Goal: Find specific page/section: Find specific page/section

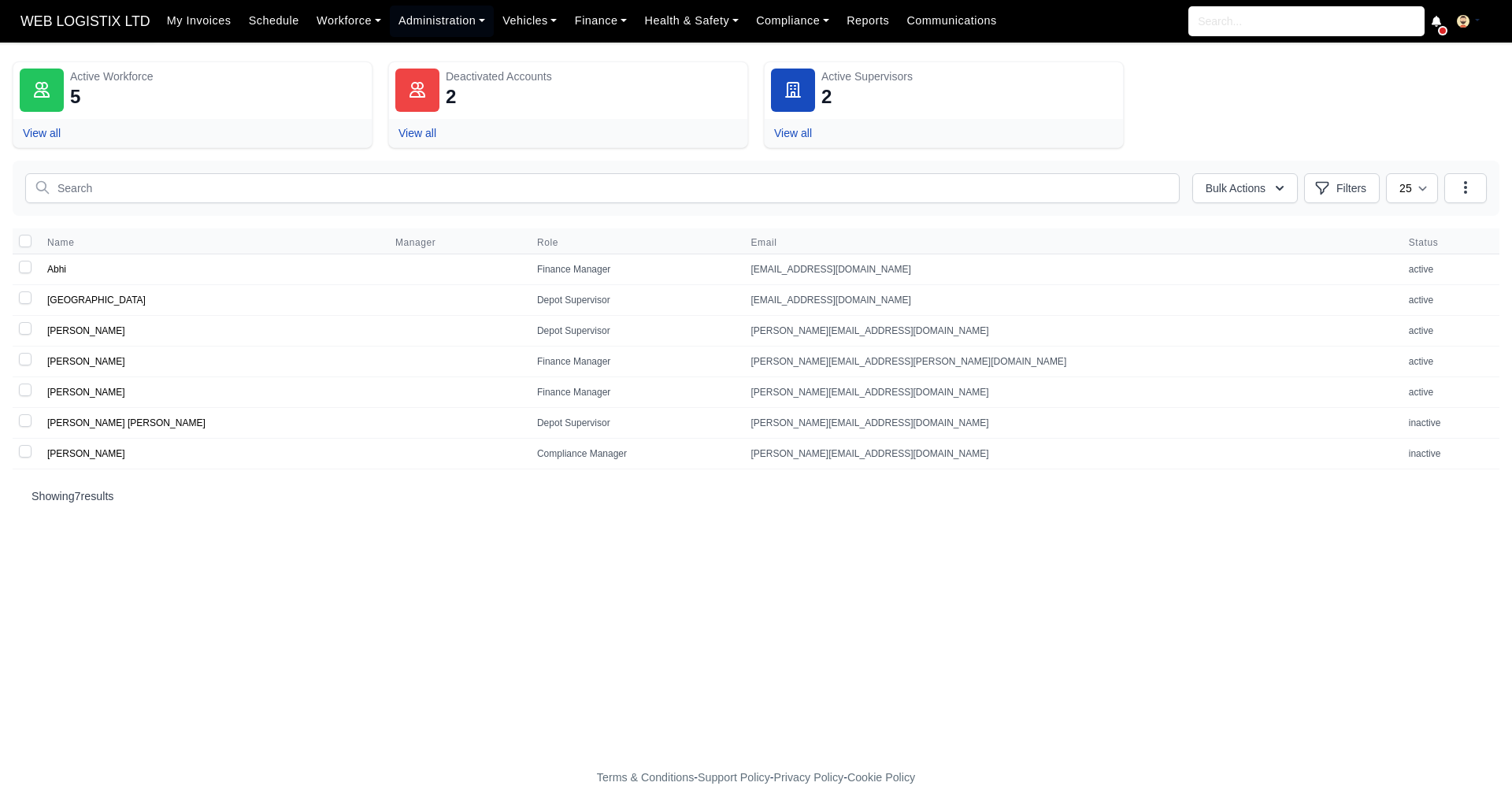
click at [103, 22] on span "WEB LOGISTIX LTD" at bounding box center [86, 22] width 146 height 32
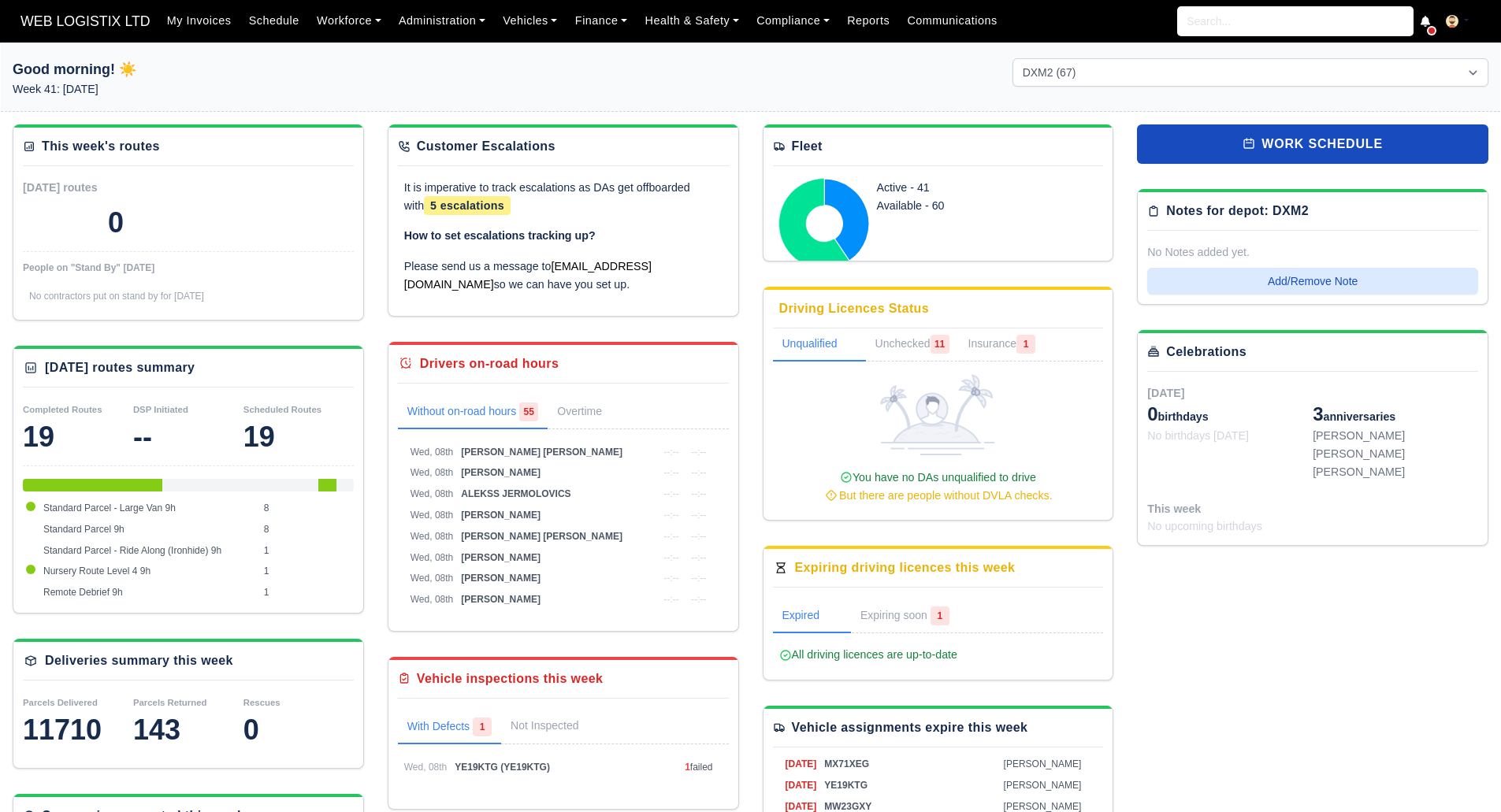
select select "1"
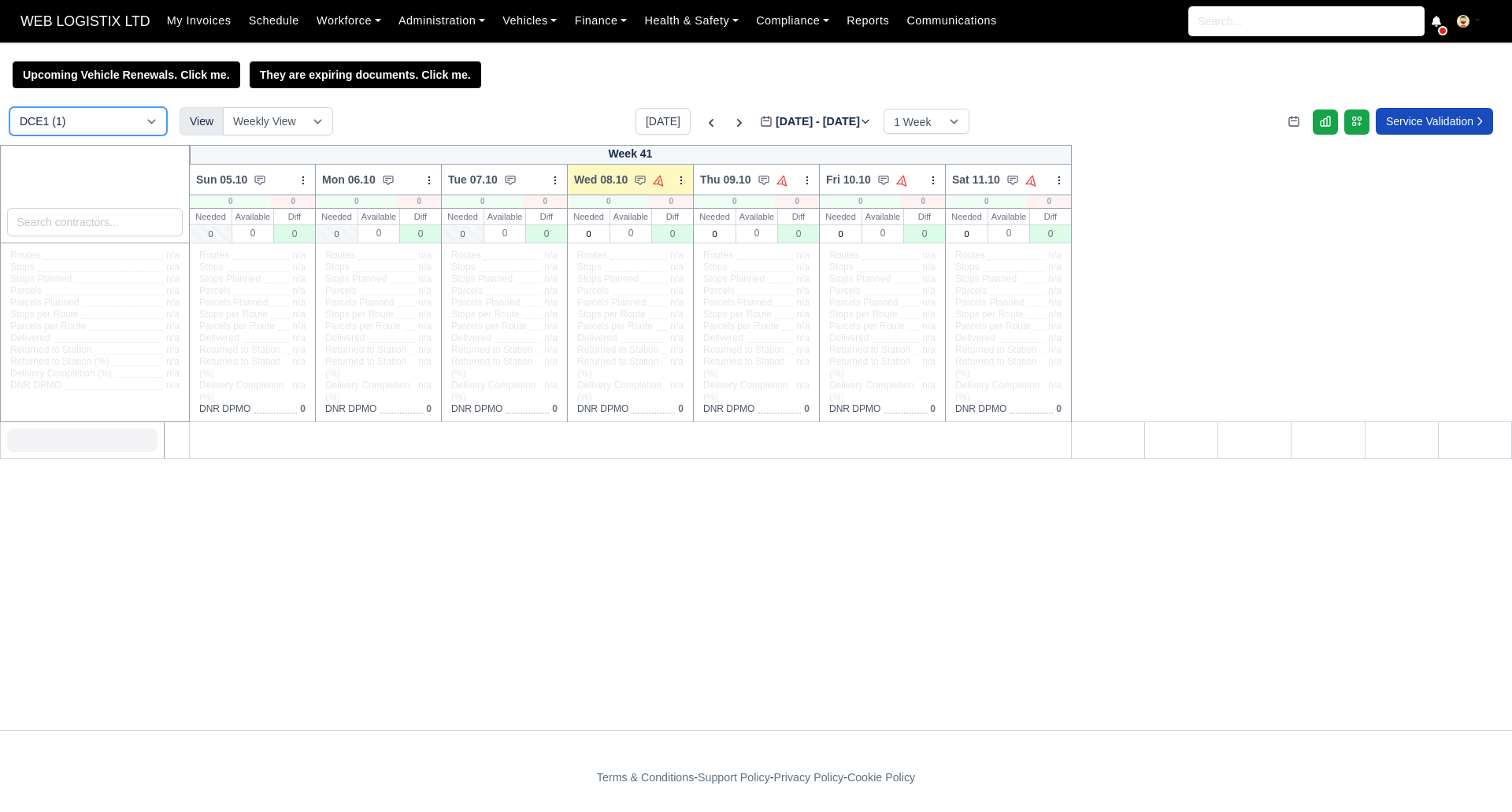
click at [115, 122] on select "DCE1 (1) DWN2 (37) DXM2 (67)" at bounding box center [88, 122] width 158 height 29
select select "1"
click at [9, 110] on select "DCE1 (1) DWN2 (37) DXM2 (67)" at bounding box center [88, 122] width 158 height 29
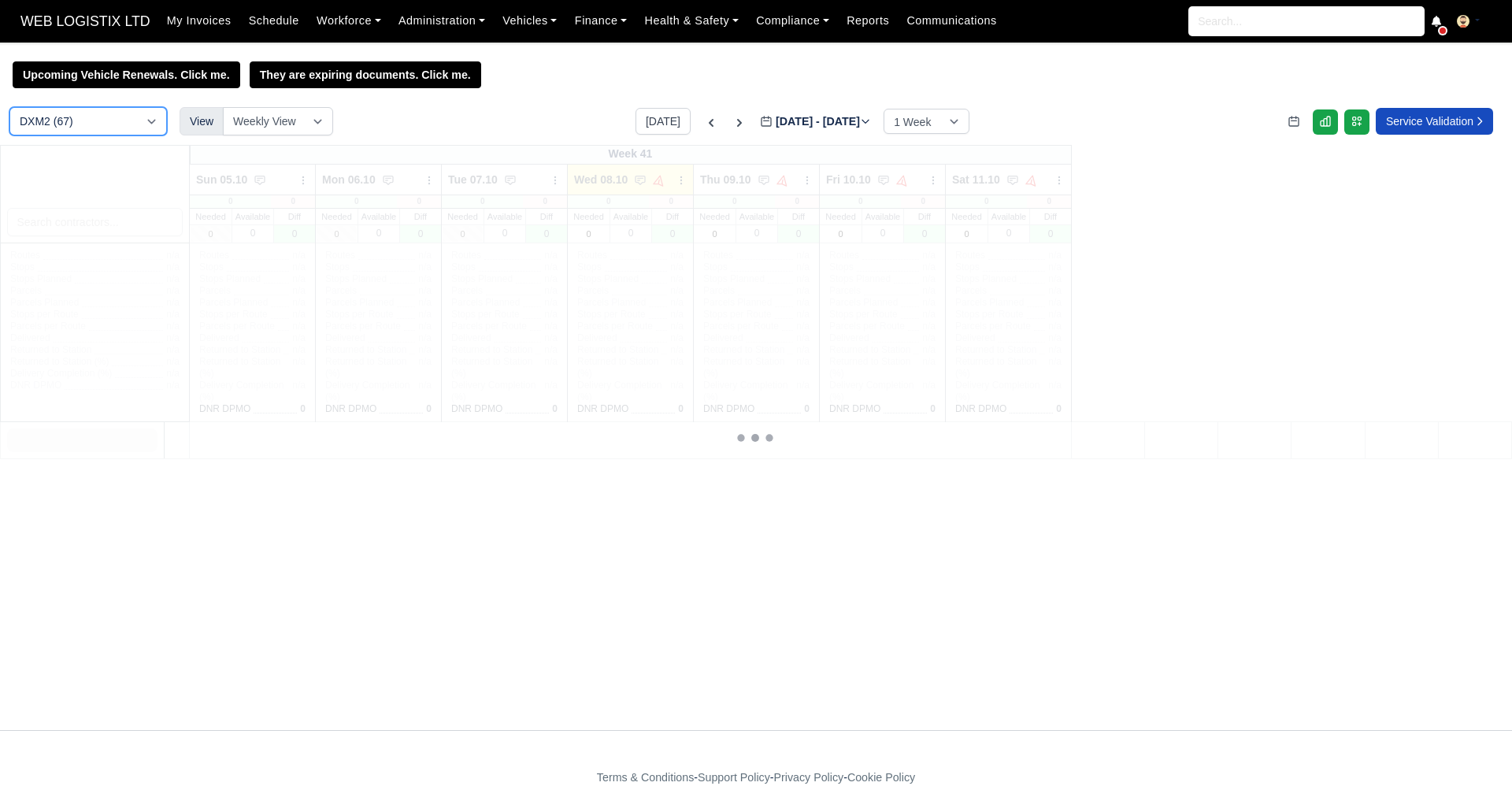
click at [103, 124] on select "DCE1 (1) DWN2 (37) DXM2 (67)" at bounding box center [88, 122] width 158 height 29
click at [9, 110] on select "DCE1 (1) DWN2 (37) DXM2 (67)" at bounding box center [88, 122] width 158 height 29
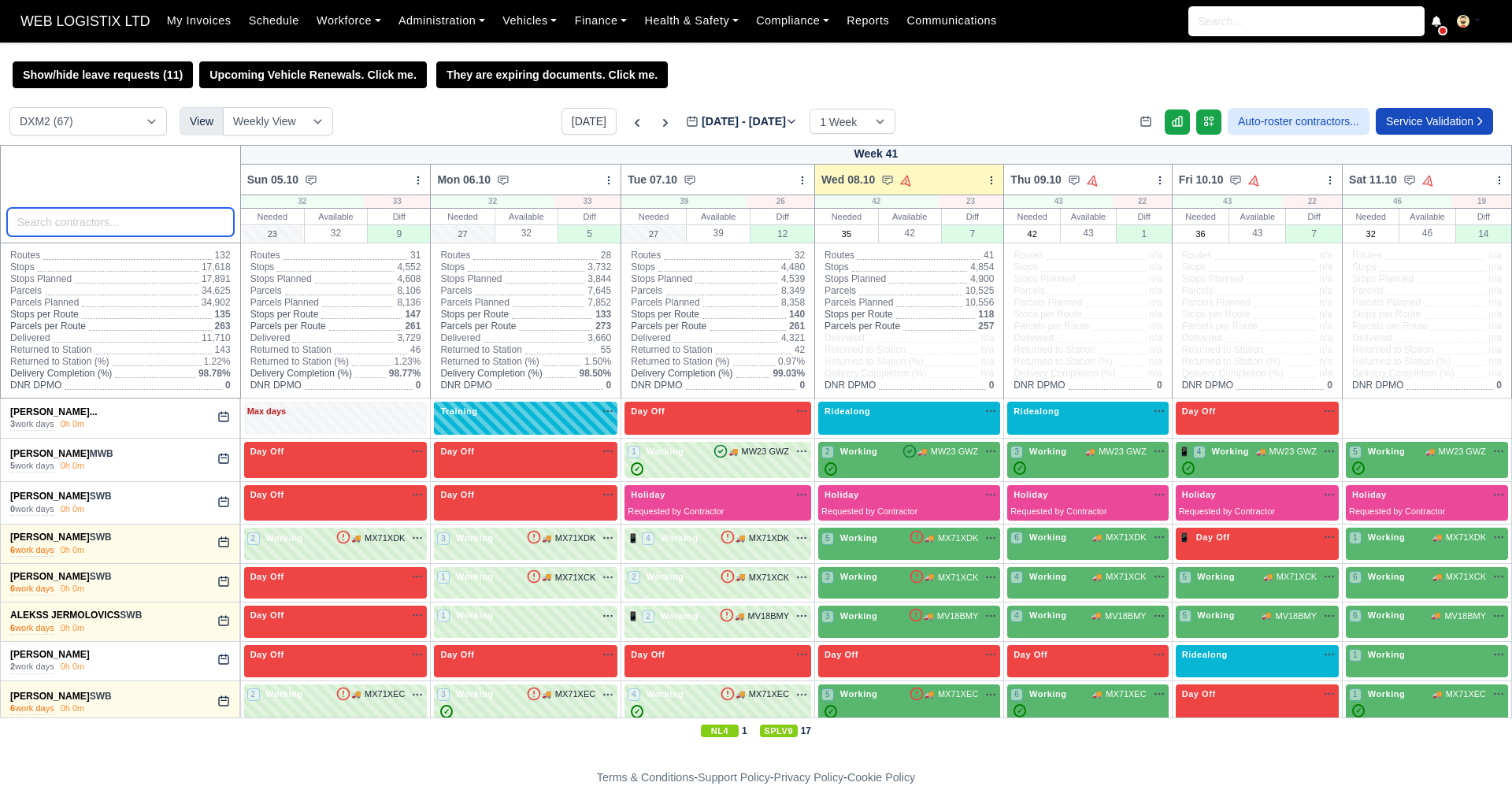
click at [185, 219] on input "search" at bounding box center [120, 222] width 227 height 29
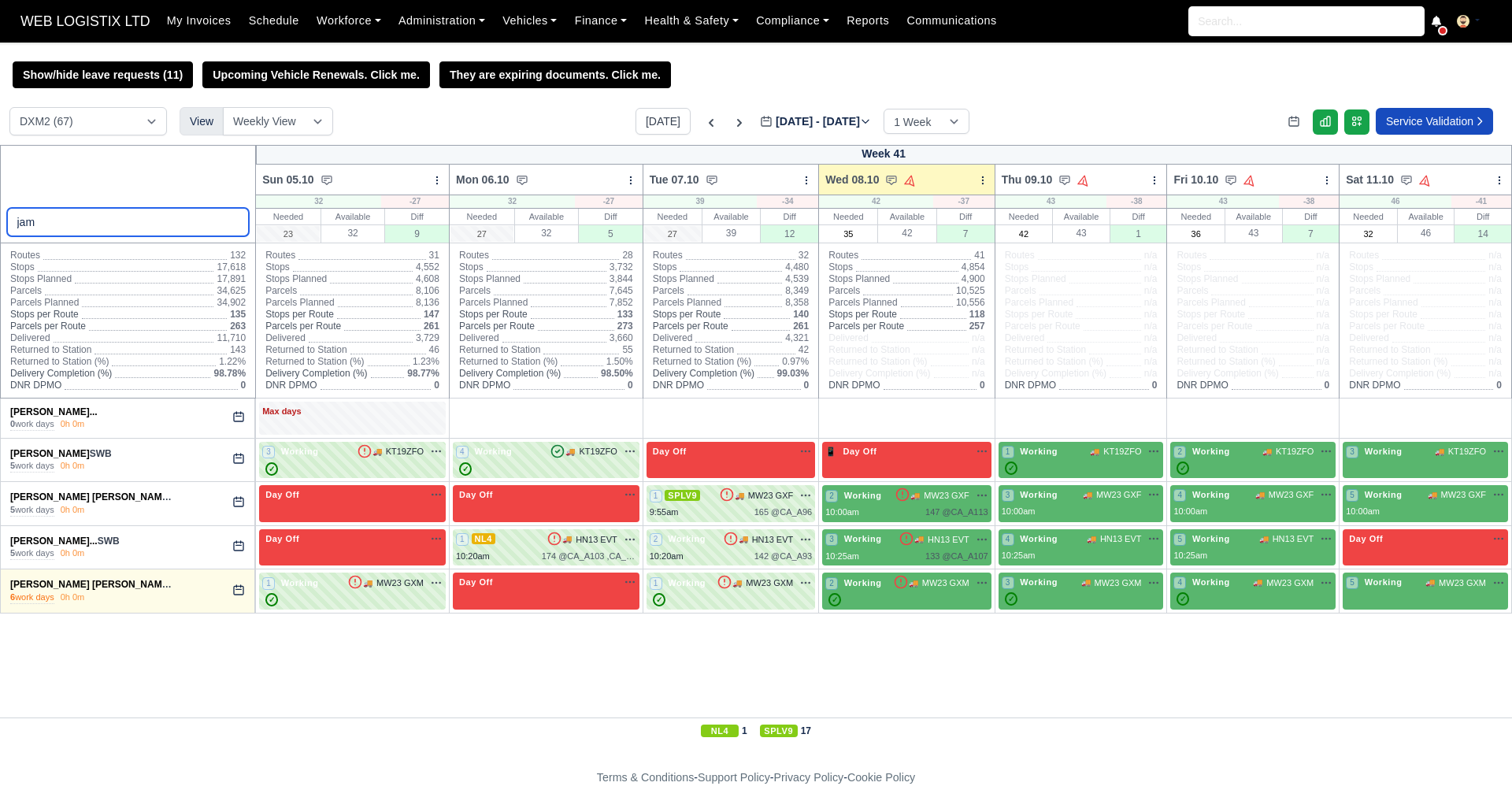
click at [70, 225] on input "jam" at bounding box center [127, 222] width 242 height 29
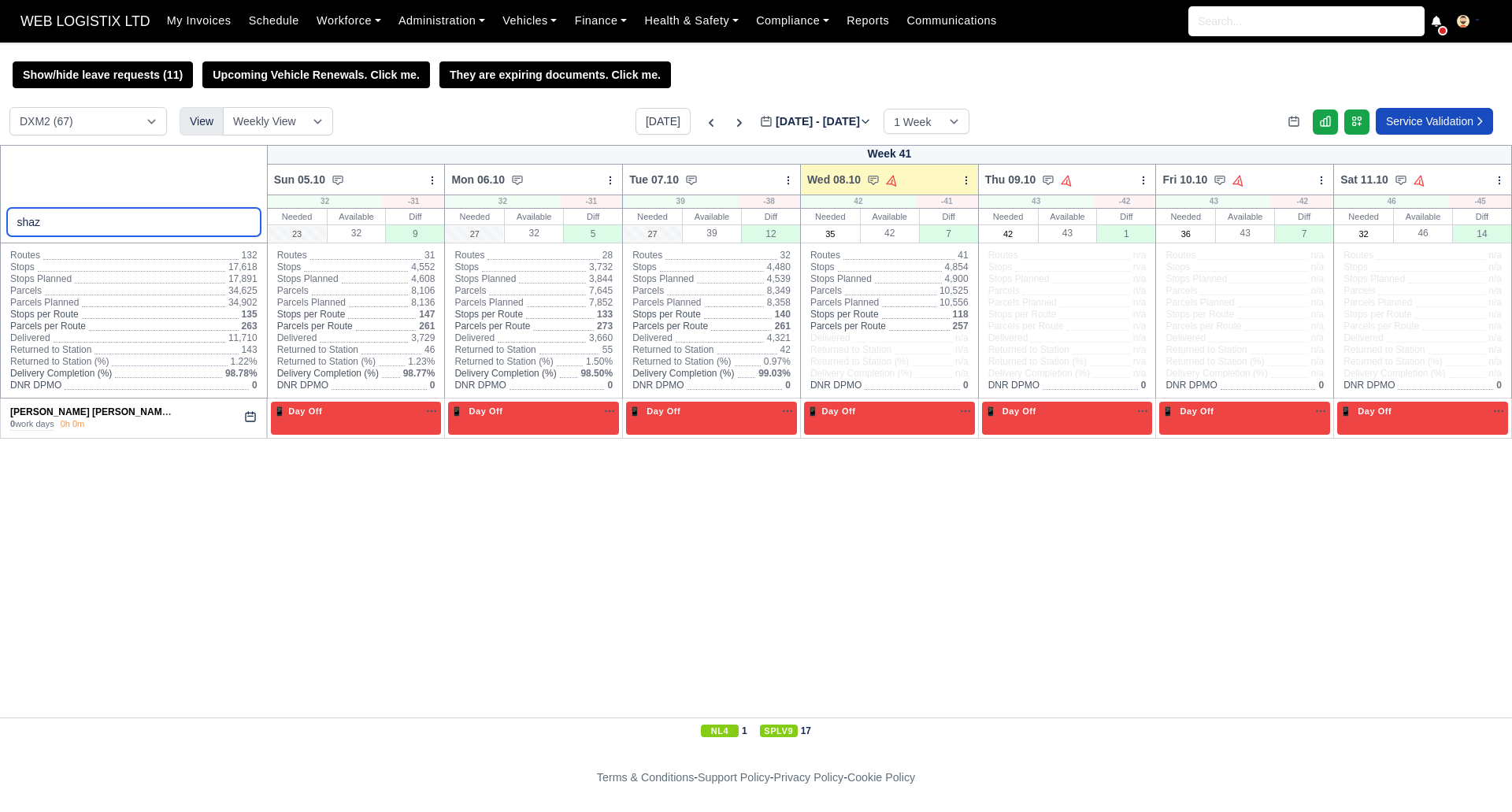
click at [175, 221] on input "shaz" at bounding box center [133, 222] width 253 height 29
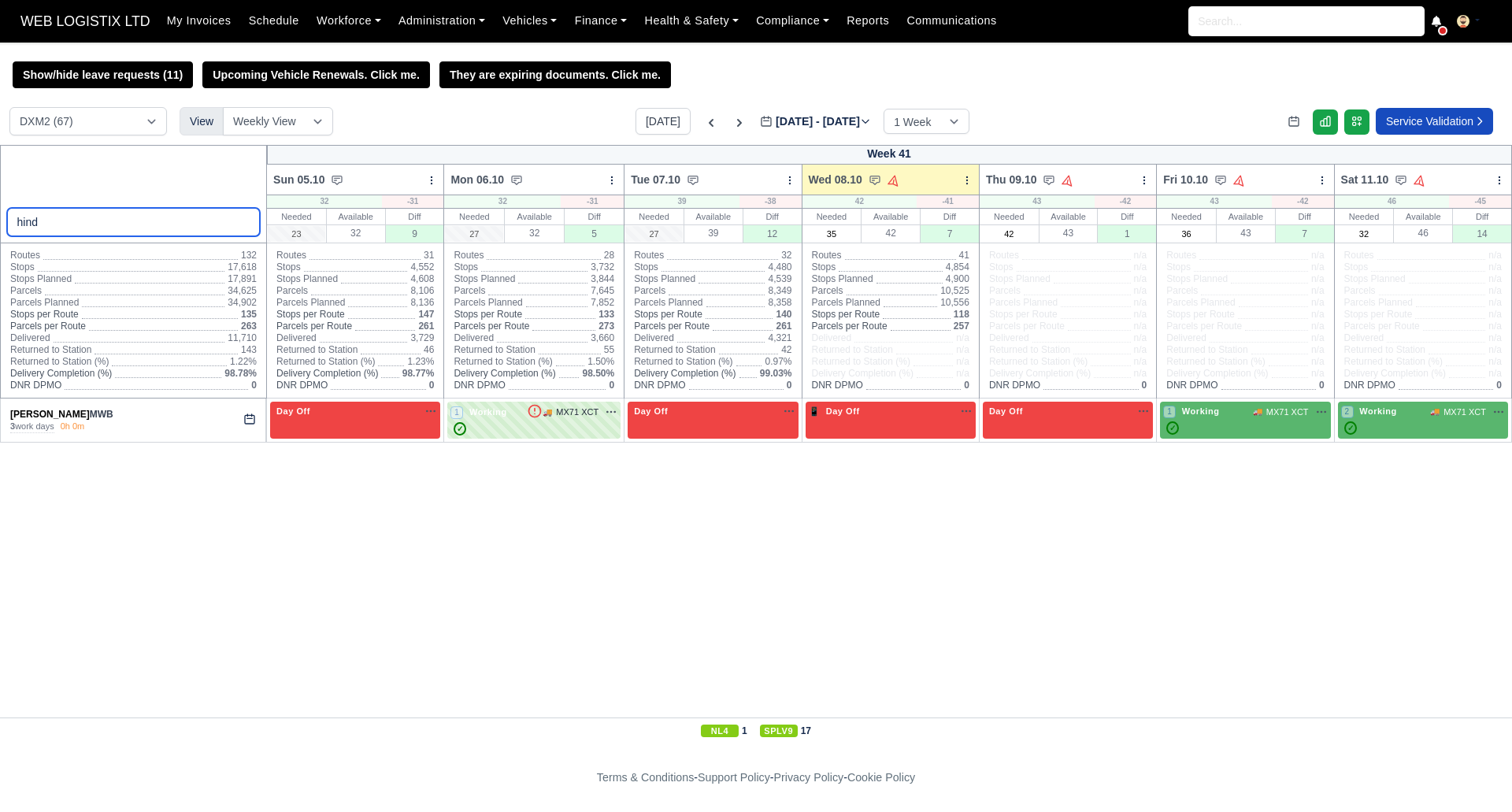
click at [175, 221] on input "hind" at bounding box center [133, 222] width 253 height 29
click at [122, 233] on input "hind" at bounding box center [133, 222] width 253 height 29
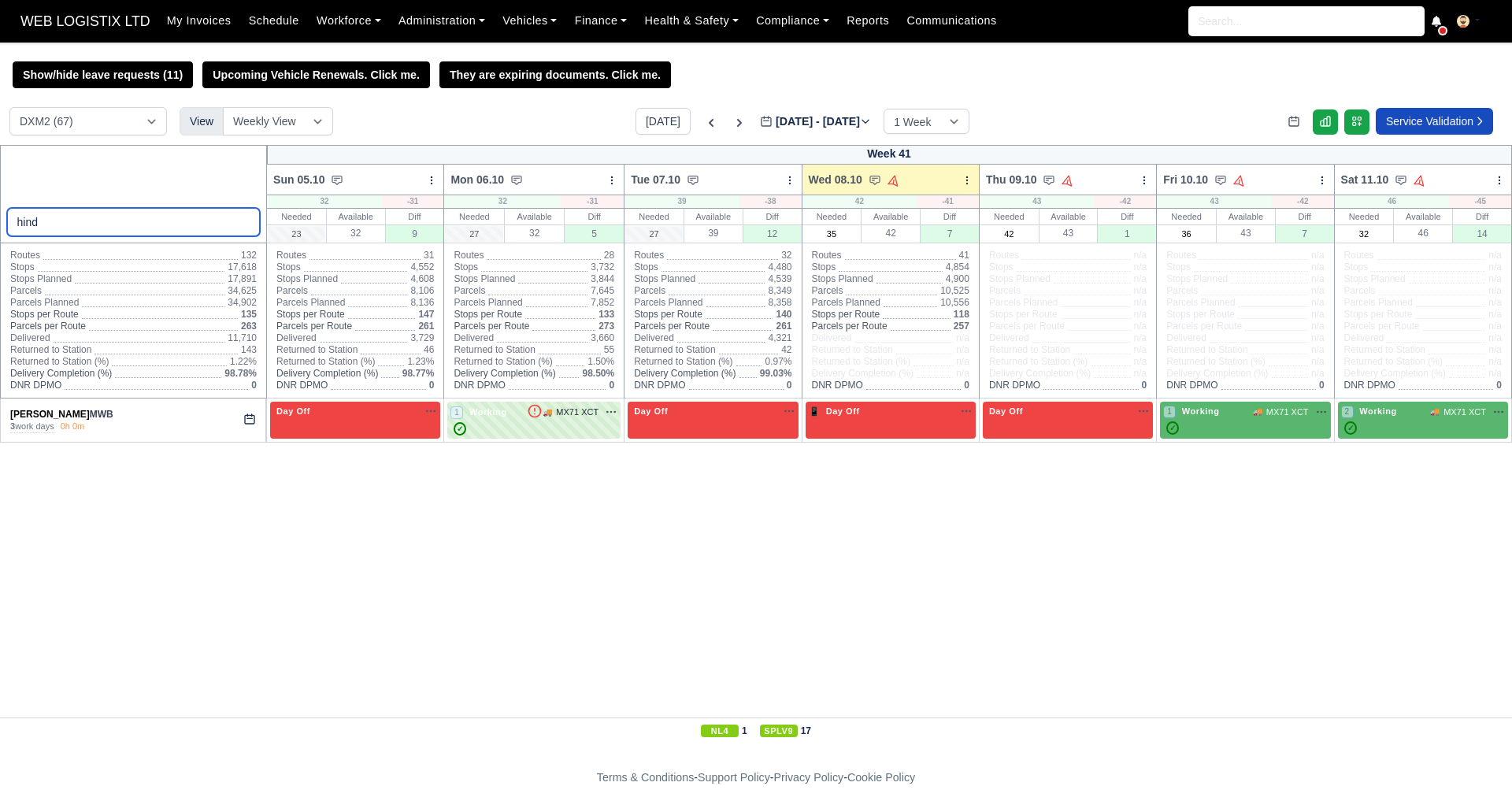
click at [122, 233] on input "hind" at bounding box center [133, 222] width 253 height 29
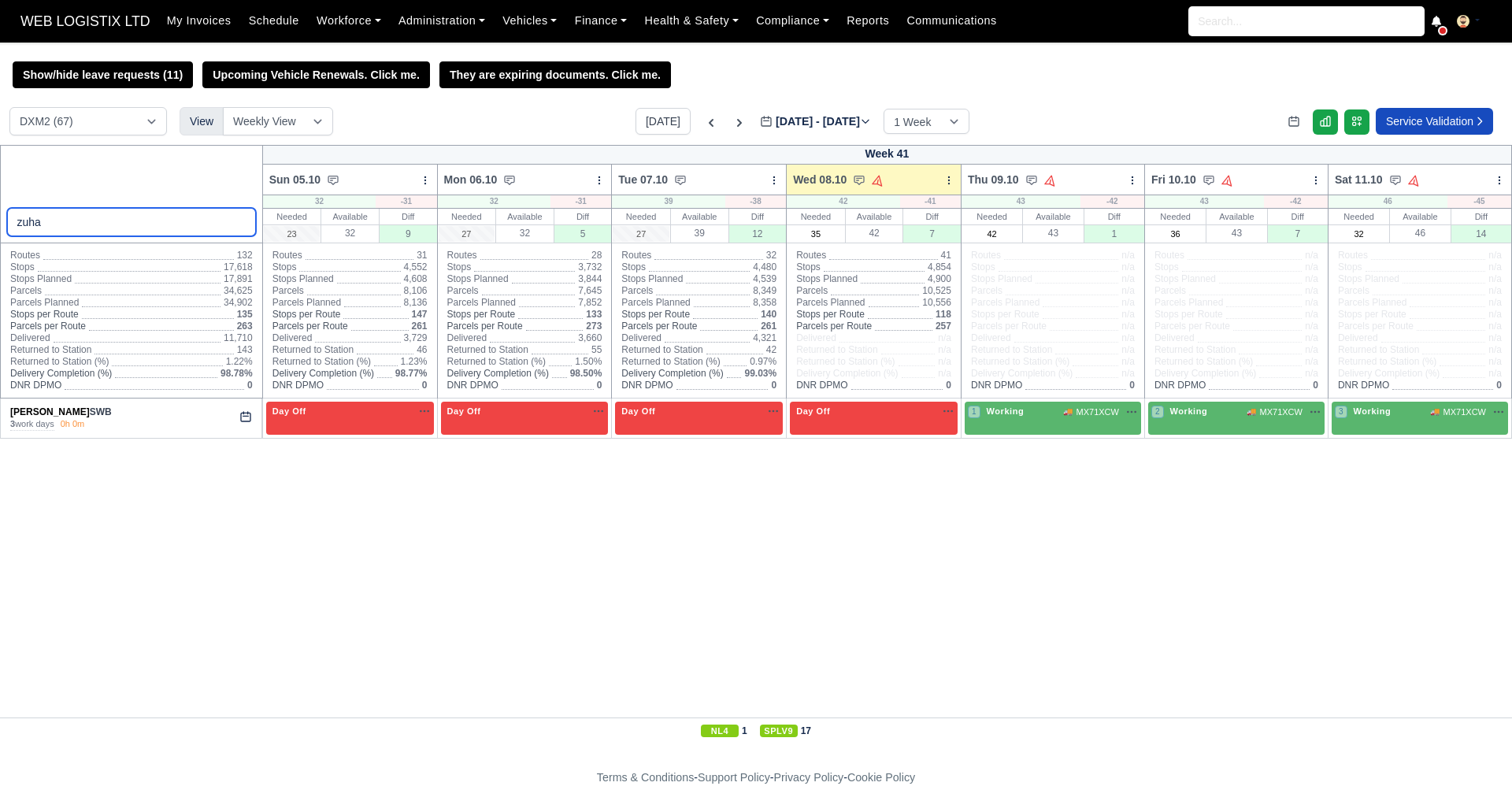
click at [100, 232] on input "zuha" at bounding box center [131, 222] width 249 height 29
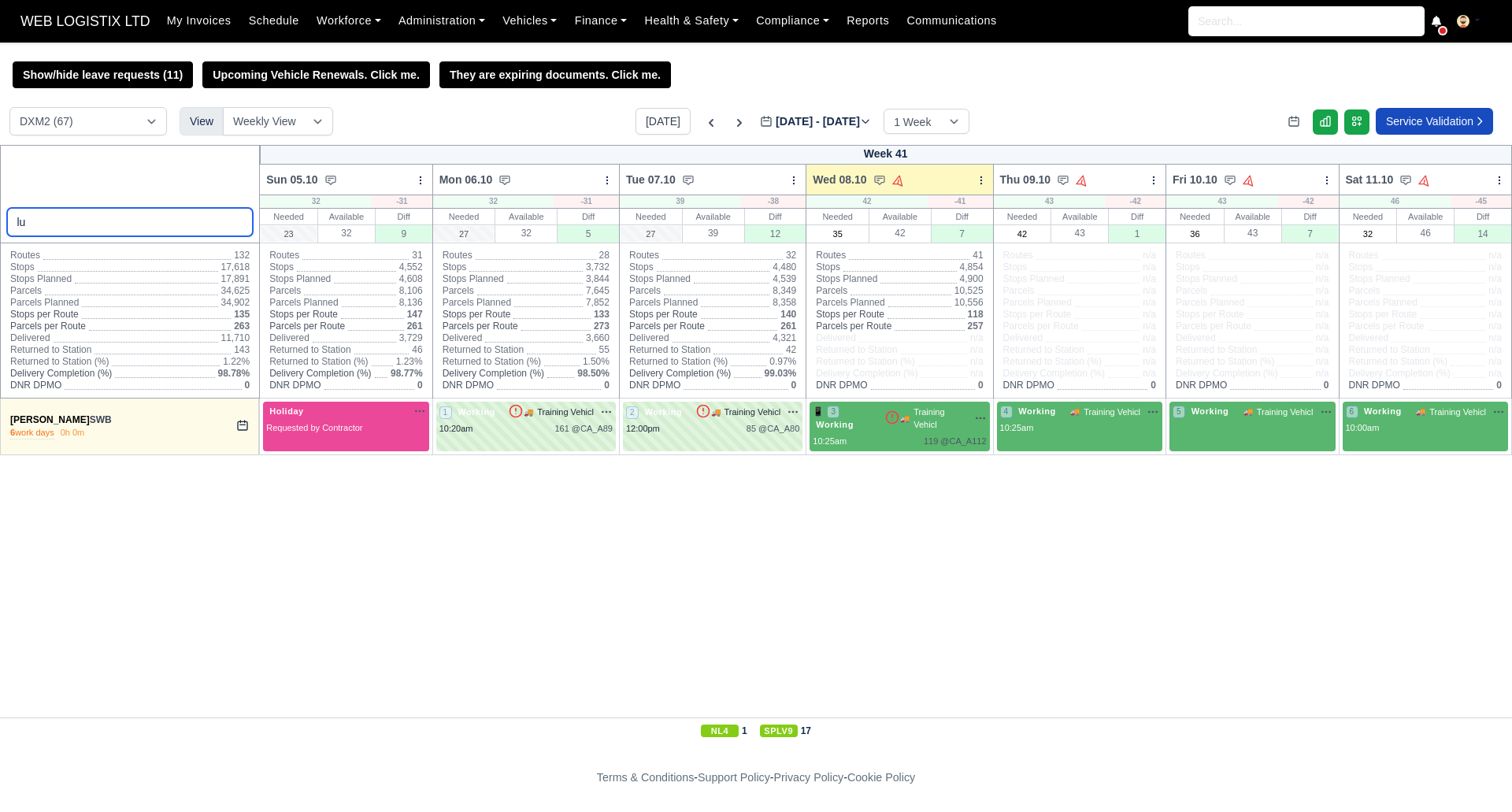
type input "l"
click at [147, 213] on input "[PERSON_NAME]" at bounding box center [130, 222] width 247 height 29
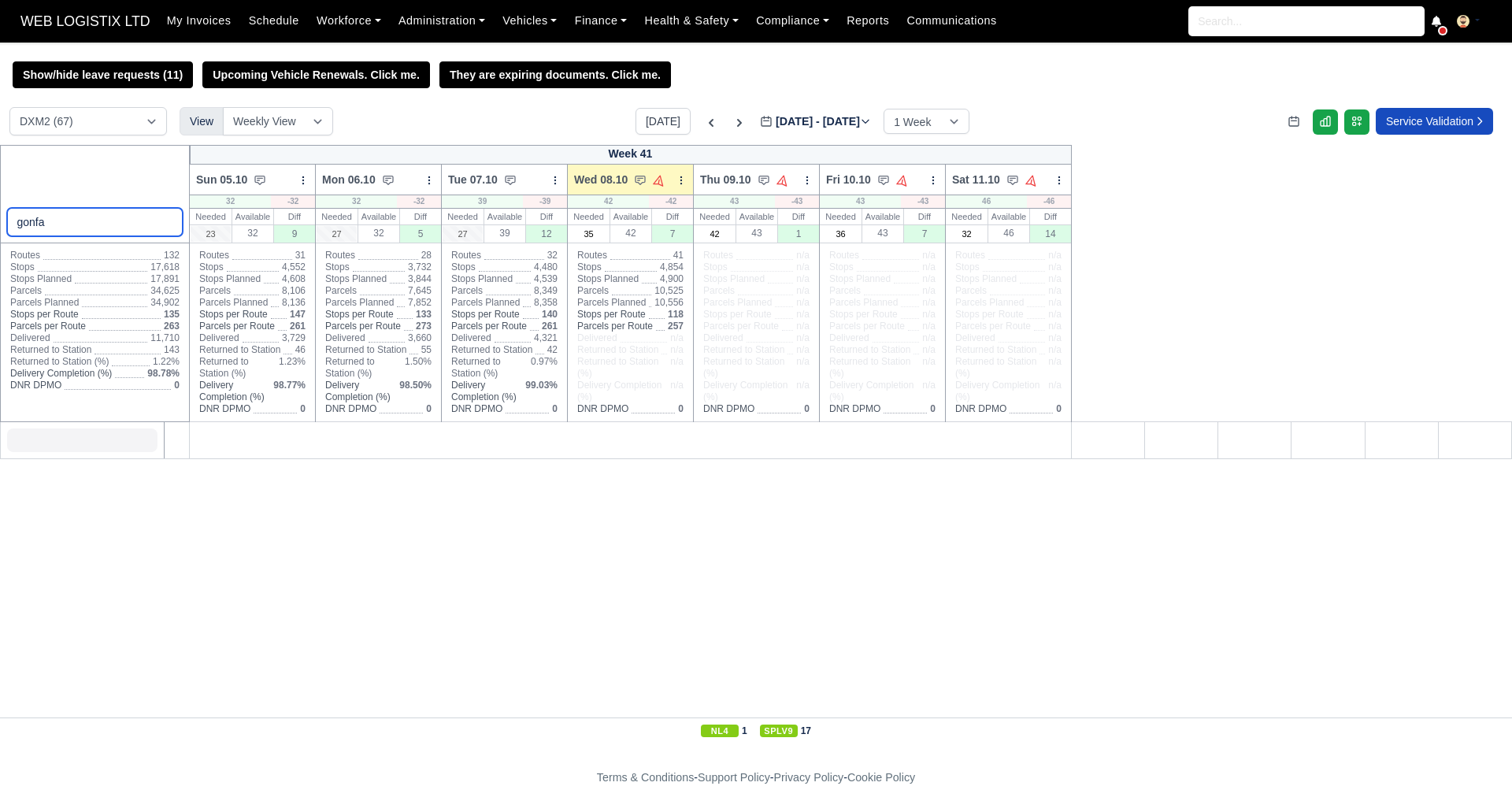
type input "gonfa"
click at [117, 131] on select "DCE1 (1) DWN2 (37) DXM2 (67)" at bounding box center [88, 122] width 158 height 29
click at [9, 110] on select "DCE1 (1) DWN2 (37) DXM2 (67)" at bounding box center [88, 122] width 158 height 29
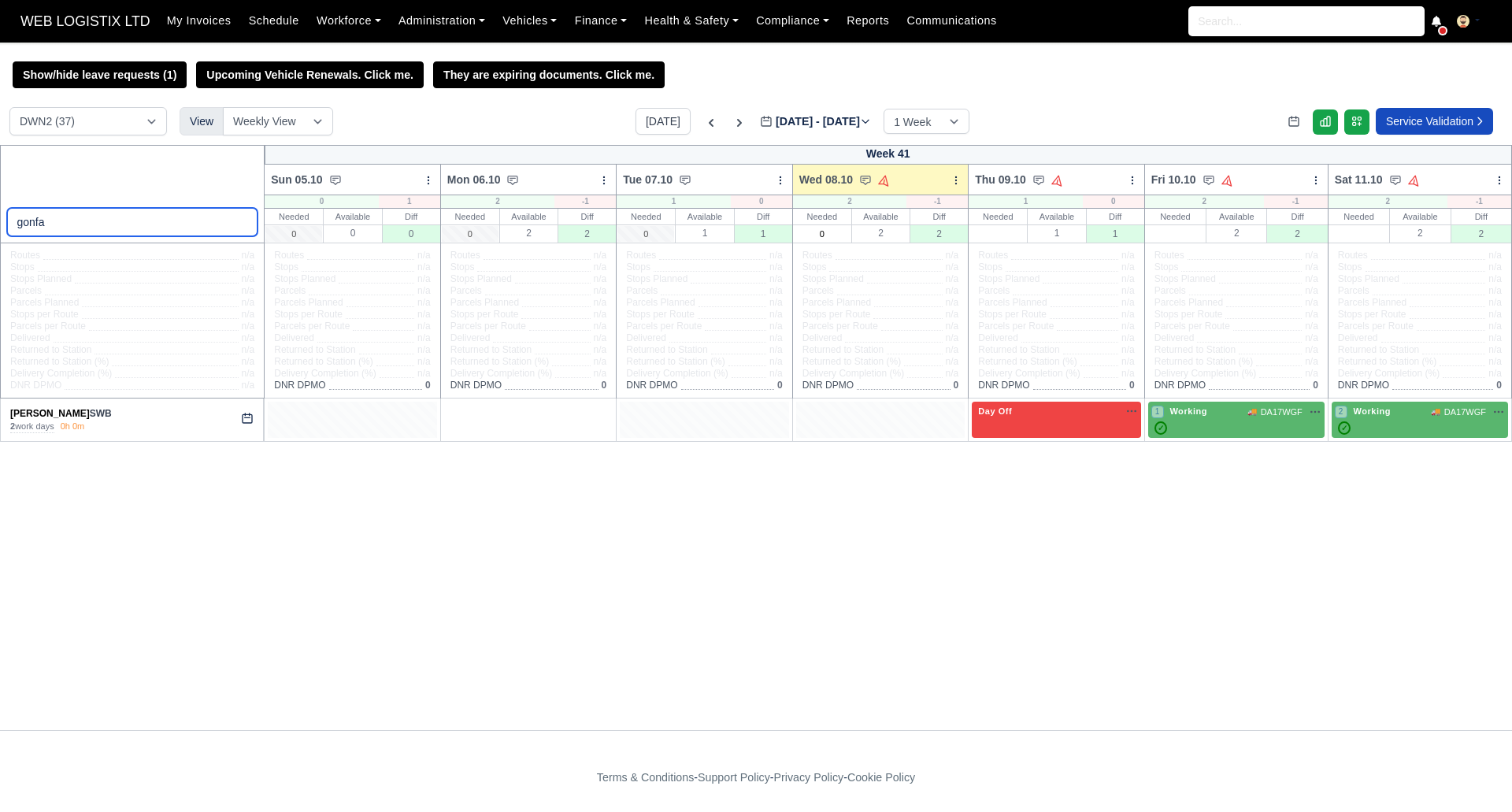
click at [107, 228] on input "gonfa" at bounding box center [132, 222] width 252 height 29
click at [71, 119] on select "DCE1 (1) DWN2 (37) DXM2 (67)" at bounding box center [88, 122] width 158 height 29
select select "1"
click at [9, 110] on select "DCE1 (1) DWN2 (37) DXM2 (67)" at bounding box center [88, 122] width 158 height 29
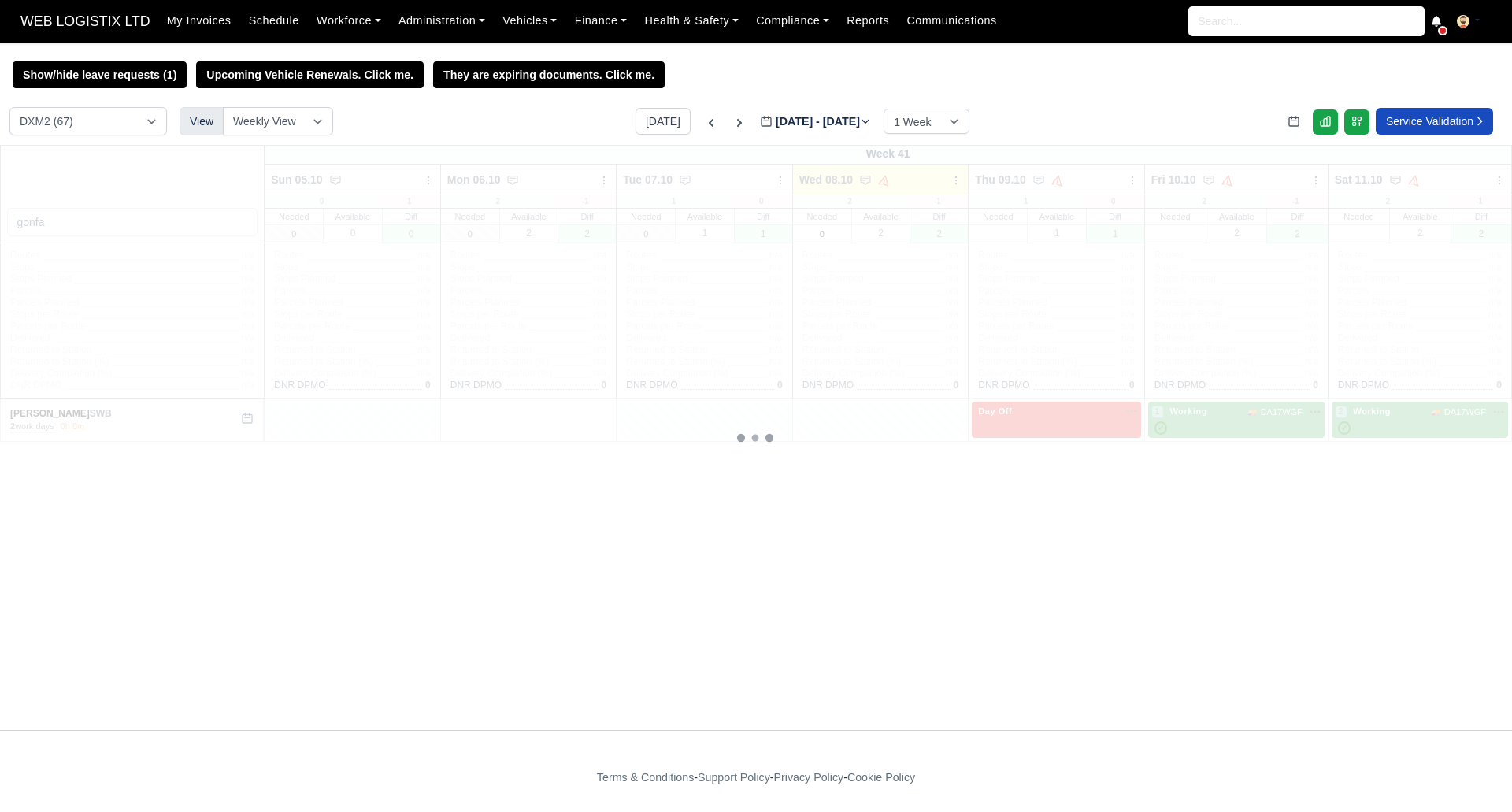
click at [70, 220] on div at bounding box center [756, 438] width 1512 height 586
click at [70, 220] on div "gonfa Week 41 Sun 05.10" at bounding box center [756, 438] width 1512 height 586
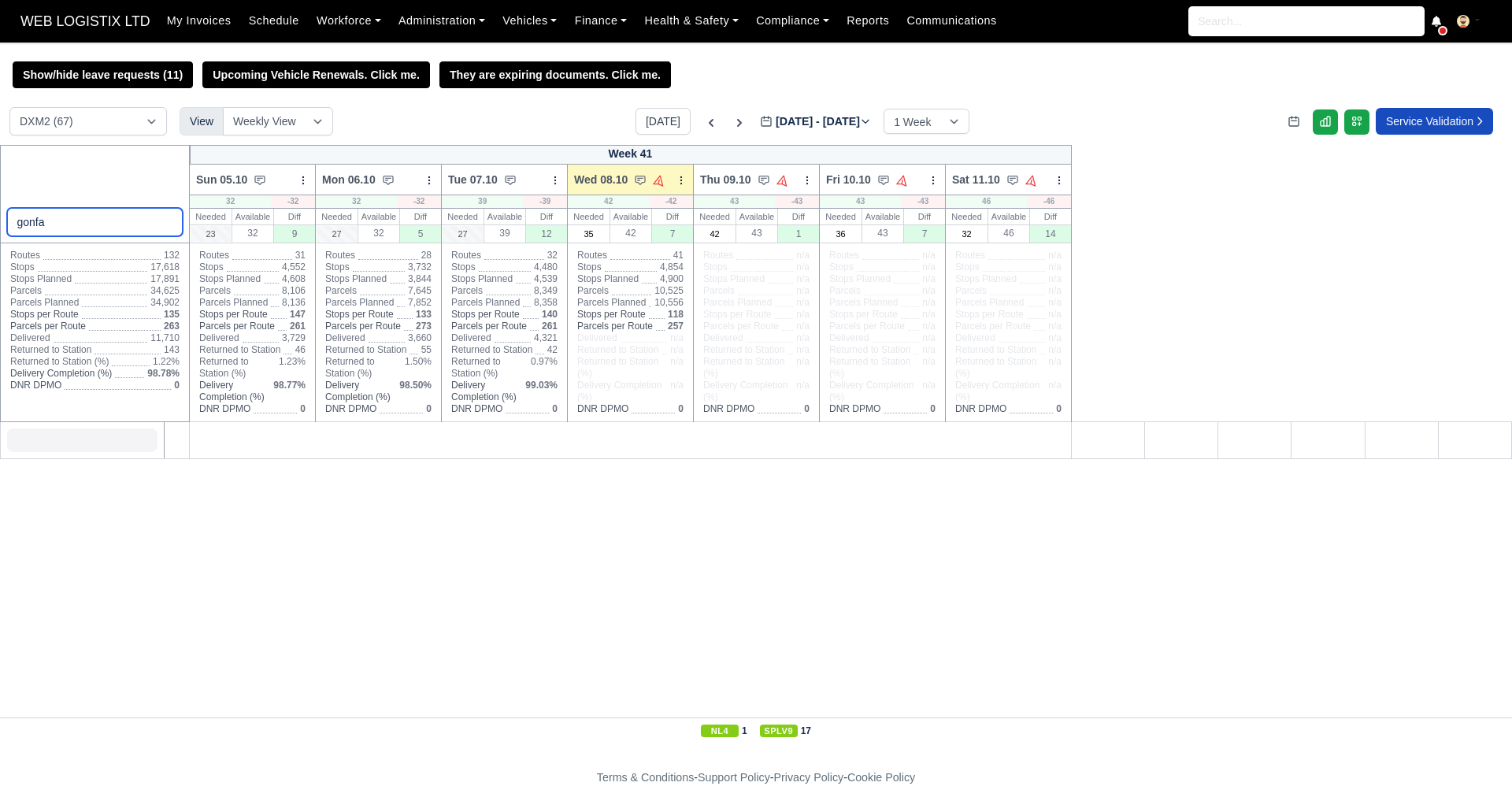
click at [70, 220] on input "gonfa" at bounding box center [95, 222] width 176 height 29
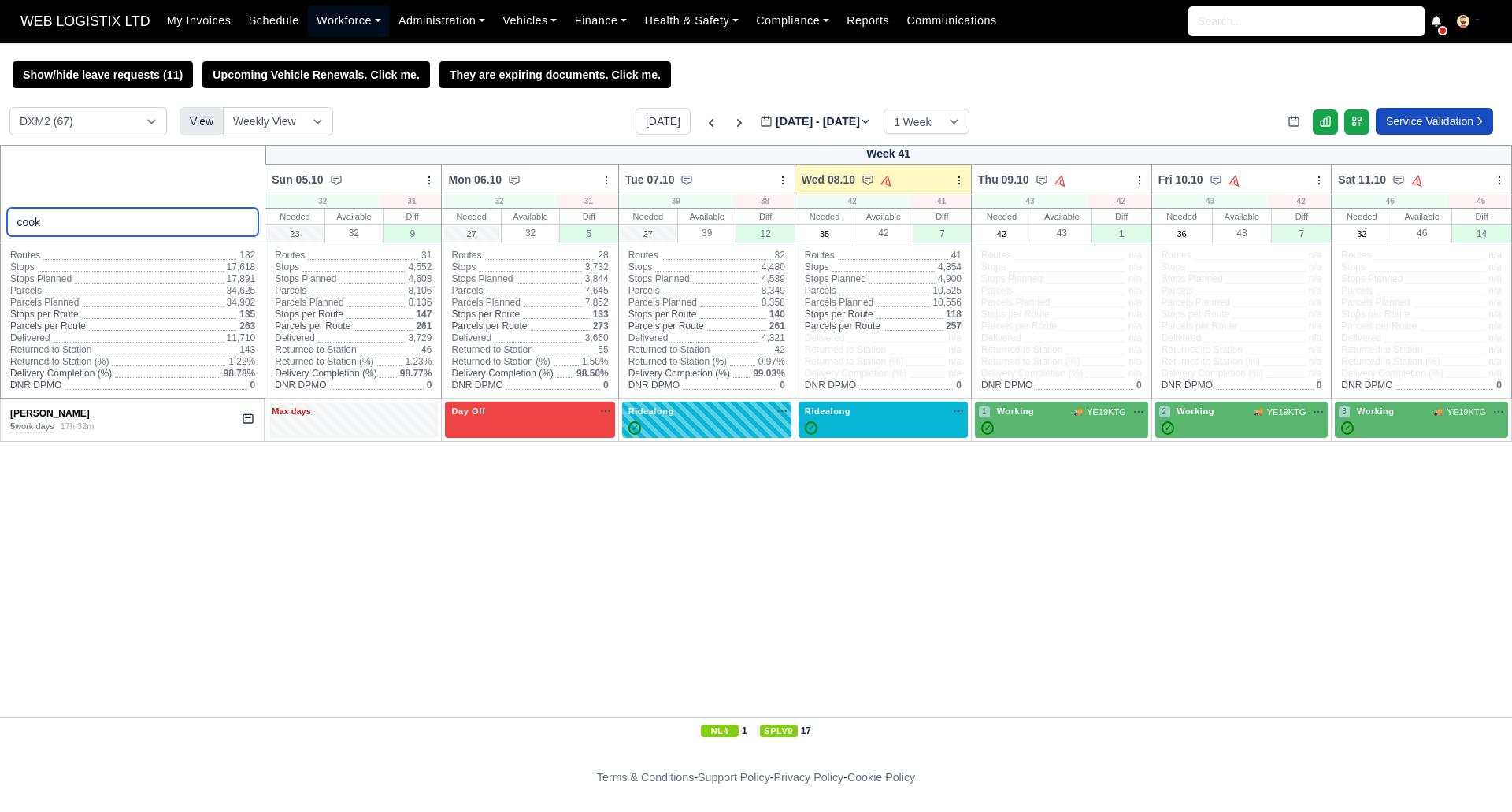
type input "cook"
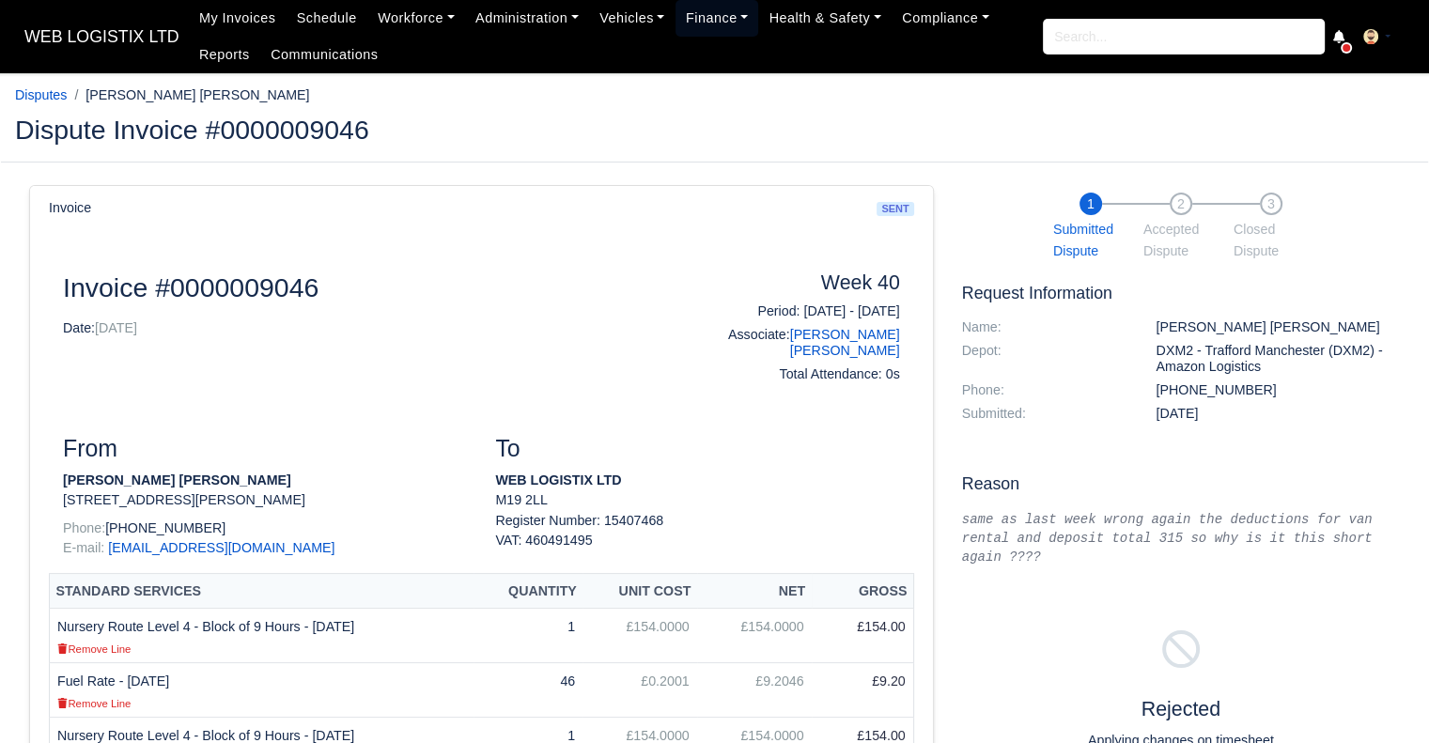
click at [713, 17] on link "Finance" at bounding box center [717, 18] width 84 height 37
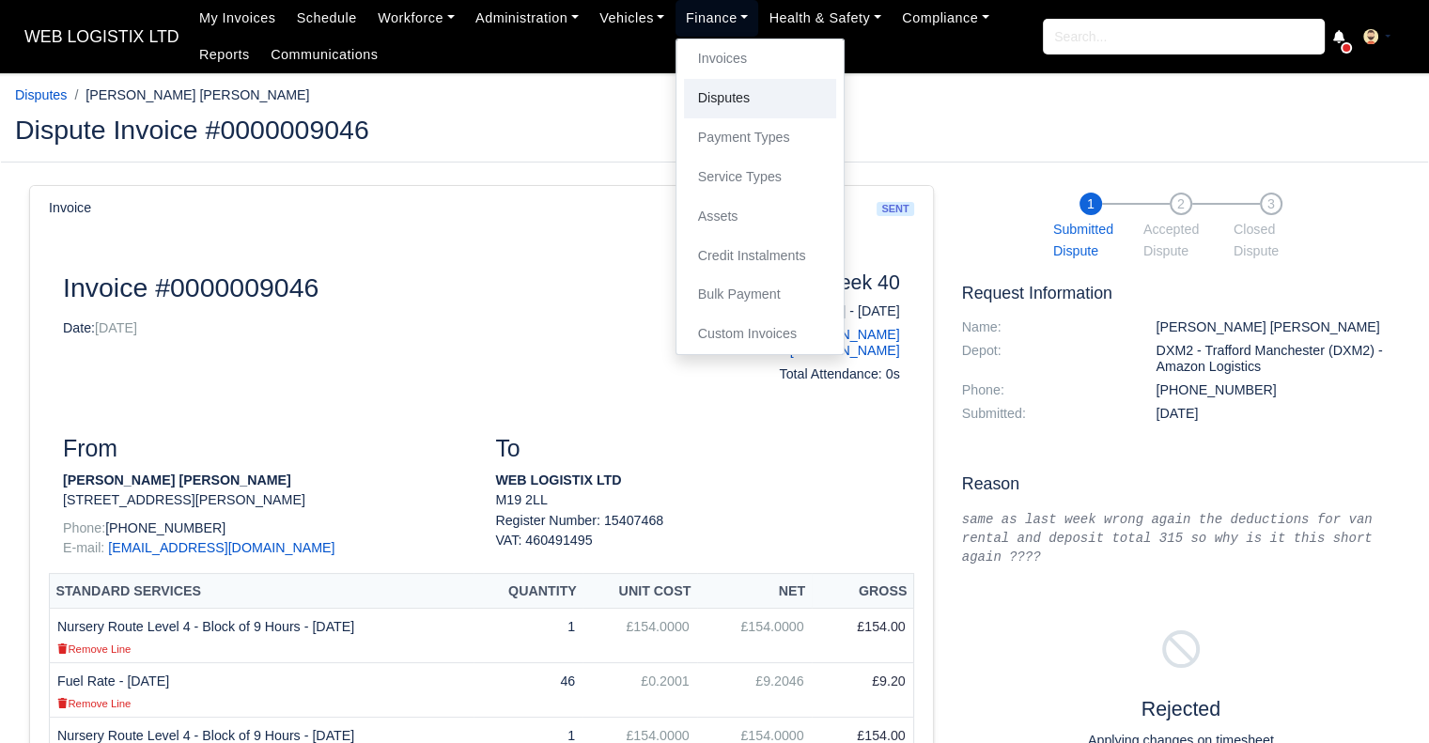
click at [724, 106] on link "Disputes" at bounding box center [760, 98] width 152 height 39
